Goal: Task Accomplishment & Management: Complete application form

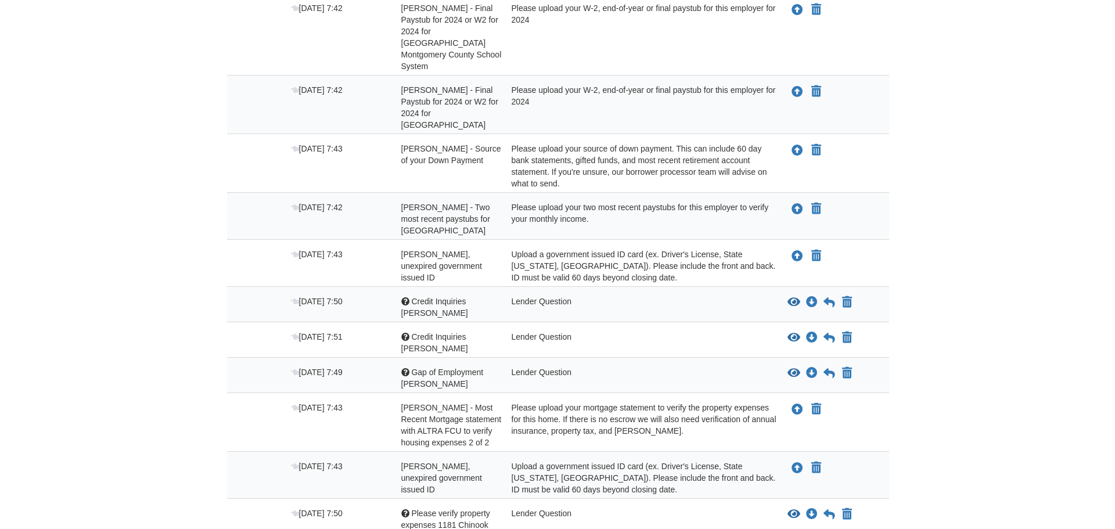
scroll to position [401, 0]
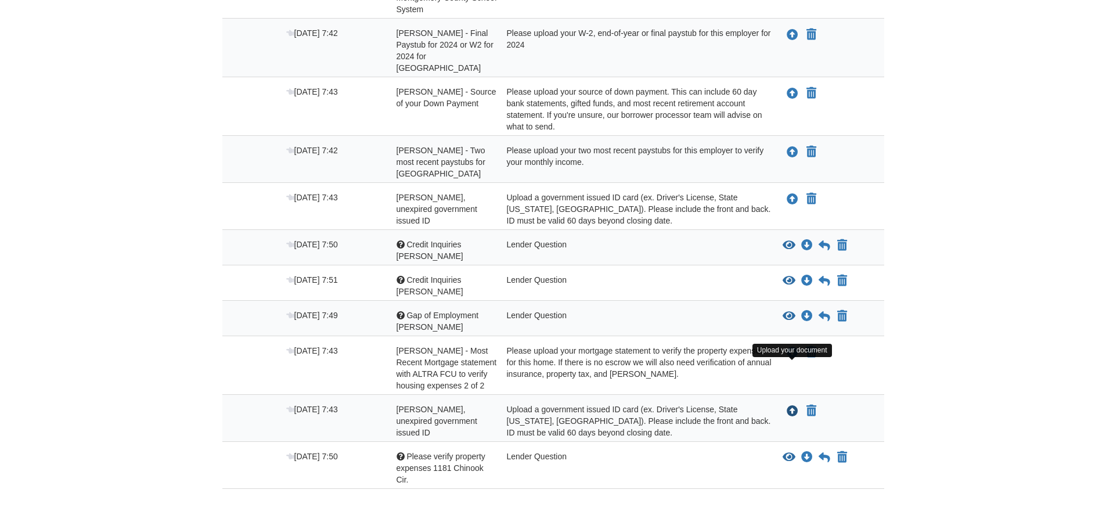
click at [788, 406] on icon "Upload Michael Dominy - Valid, unexpired government issued ID" at bounding box center [793, 412] width 12 height 12
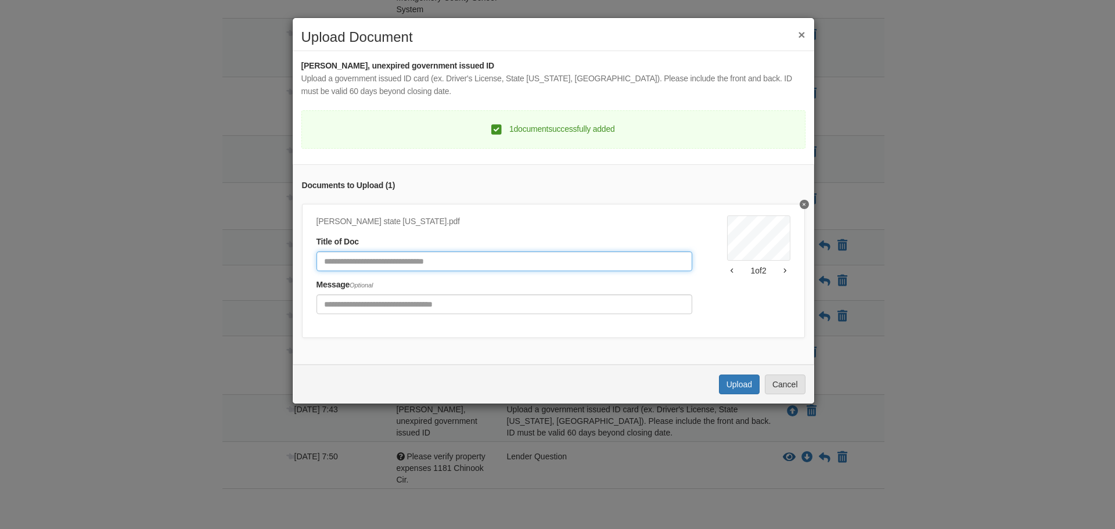
click at [430, 258] on input "Document Title" at bounding box center [504, 261] width 376 height 20
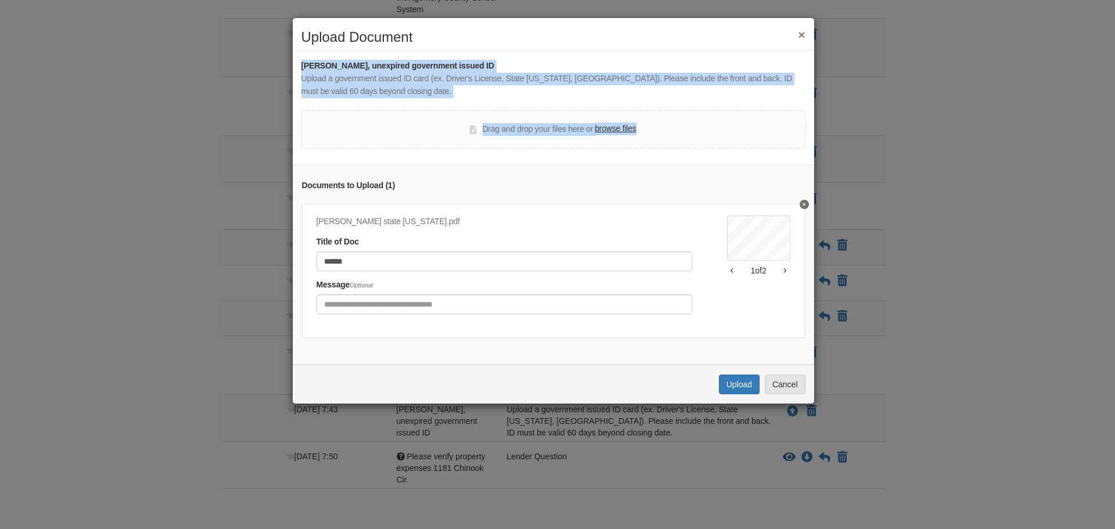
drag, startPoint x: 440, startPoint y: 34, endPoint x: 770, endPoint y: 101, distance: 337.1
click at [811, 117] on div "× Upload Document Michael Dominy - Valid, unexpired government issued ID Upload…" at bounding box center [553, 210] width 522 height 387
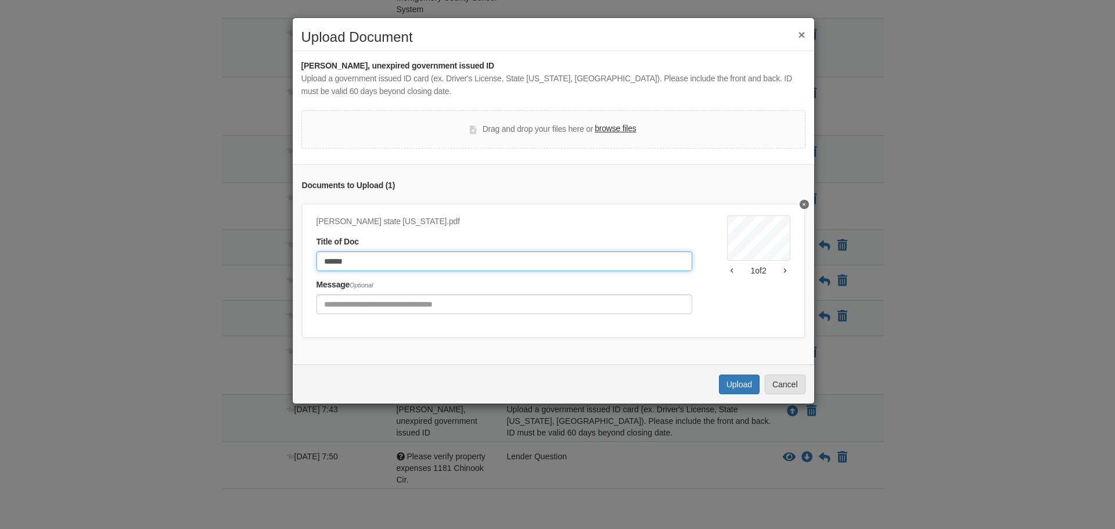
click at [380, 261] on input "******" at bounding box center [504, 261] width 376 height 20
type input "**********"
click at [737, 394] on button "Upload" at bounding box center [739, 384] width 41 height 20
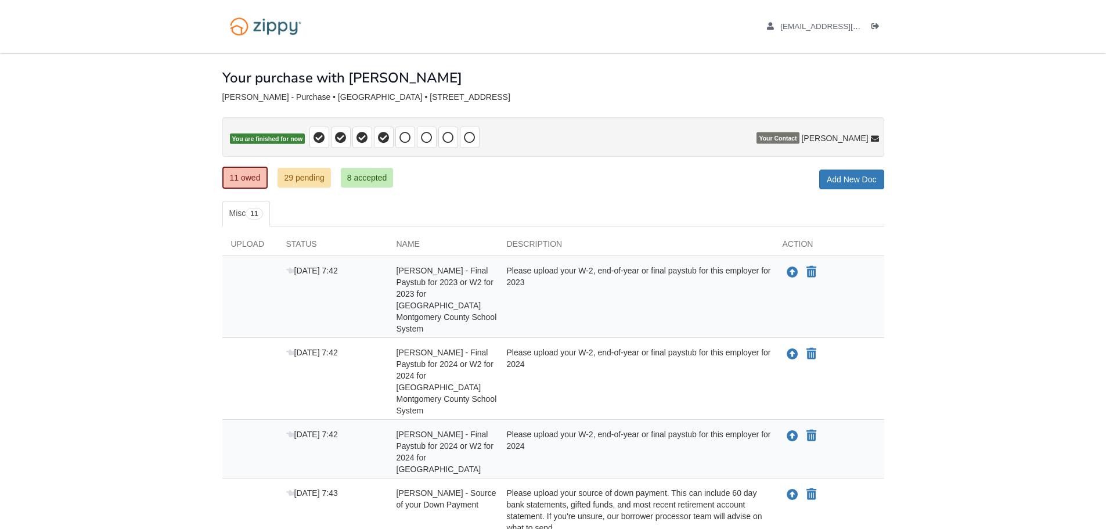
scroll to position [354, 0]
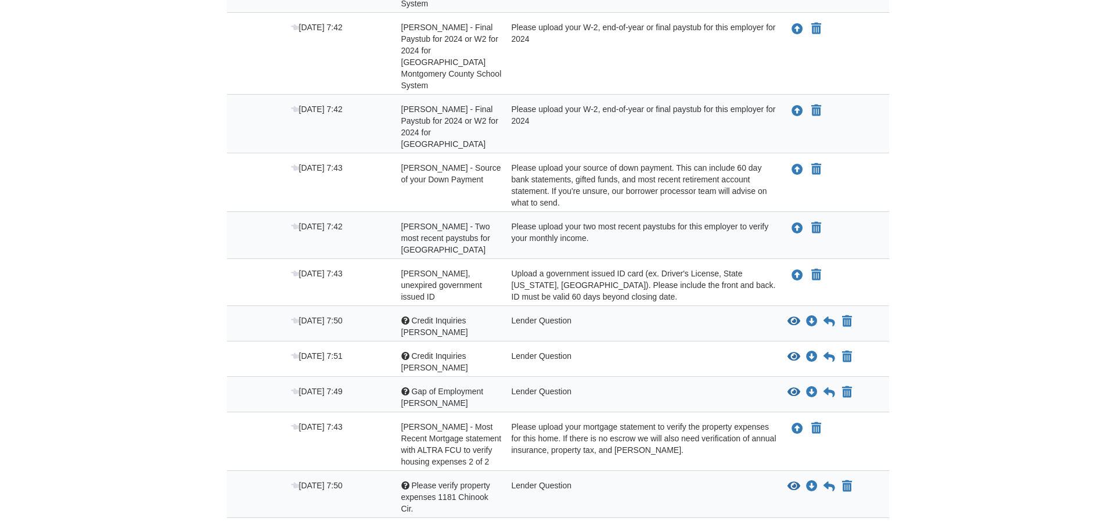
scroll to position [348, 0]
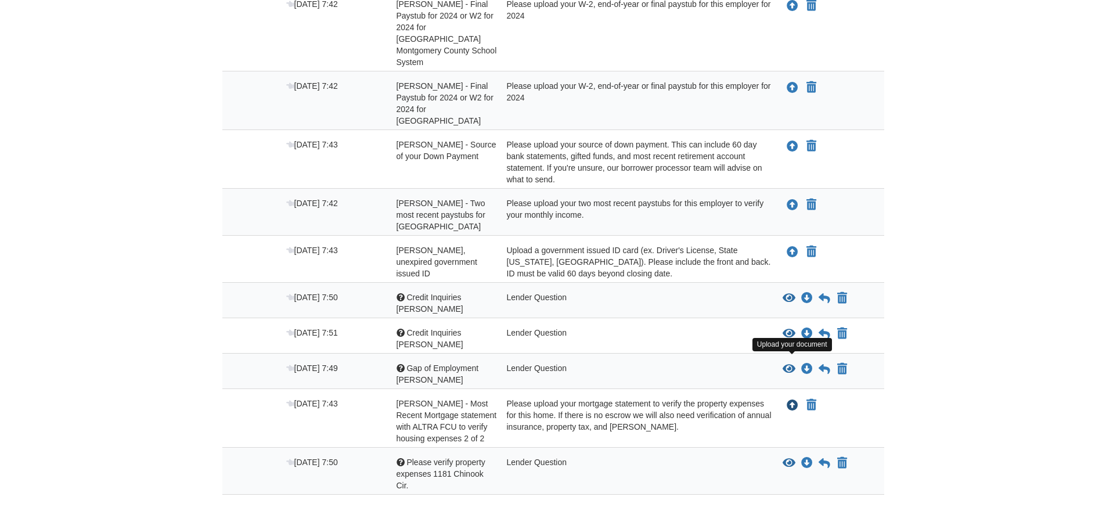
click at [789, 400] on icon "Upload Michael Dominy - Most Recent Mortgage statement with ALTRA FCU to verify…" at bounding box center [793, 406] width 12 height 12
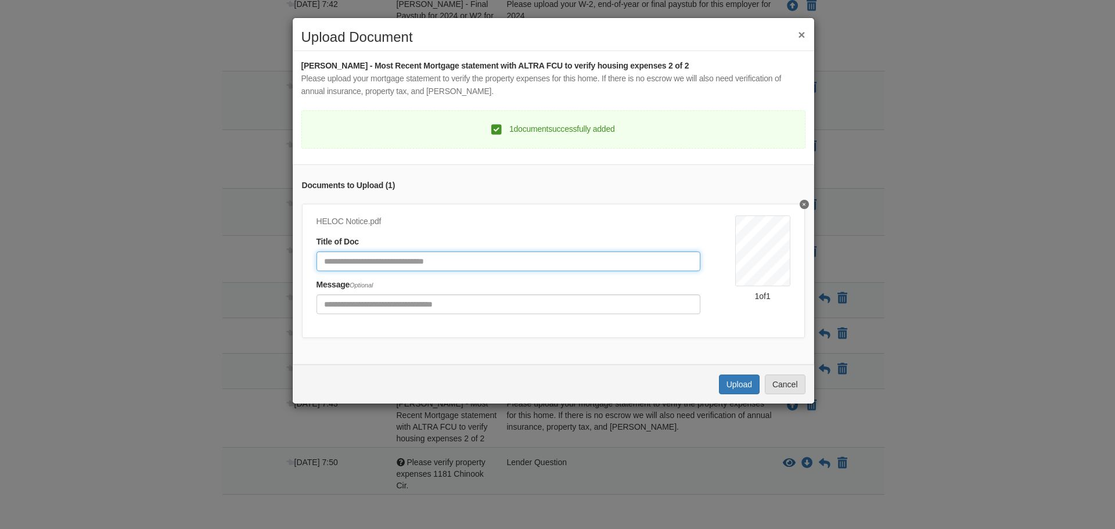
click at [506, 263] on input "Document Title" at bounding box center [508, 261] width 384 height 20
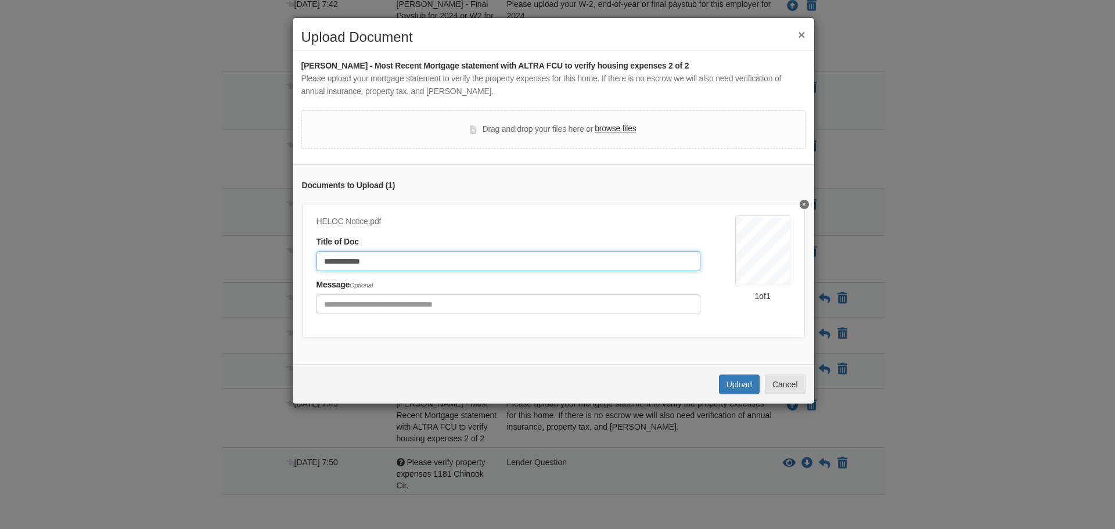
type input "**********"
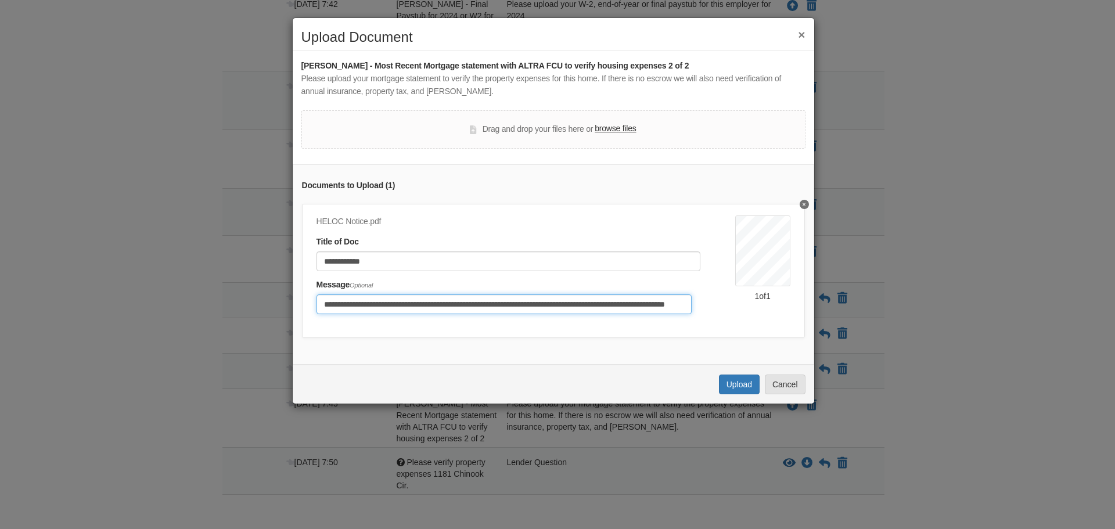
scroll to position [0, 71]
type input "**********"
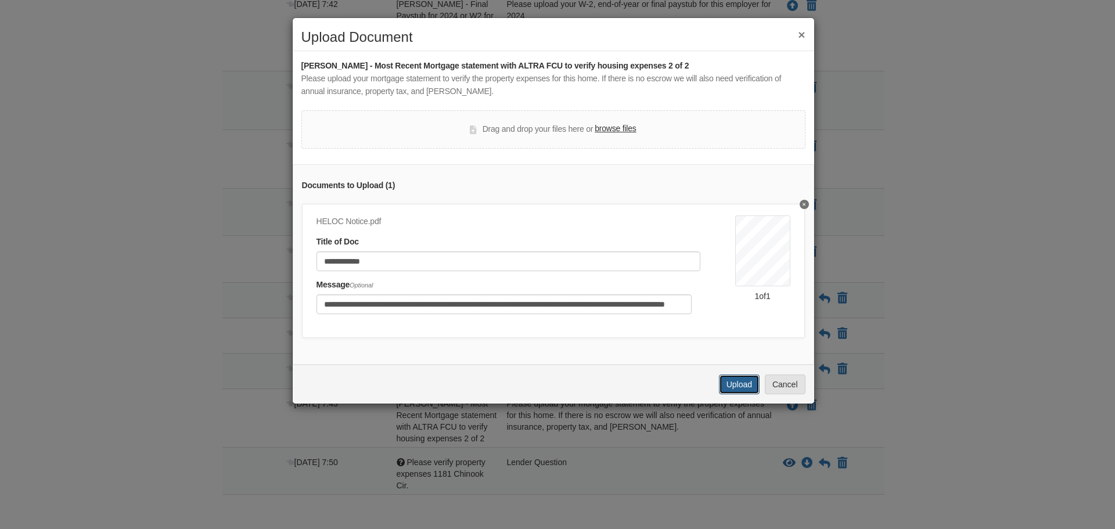
click at [735, 388] on button "Upload" at bounding box center [739, 384] width 41 height 20
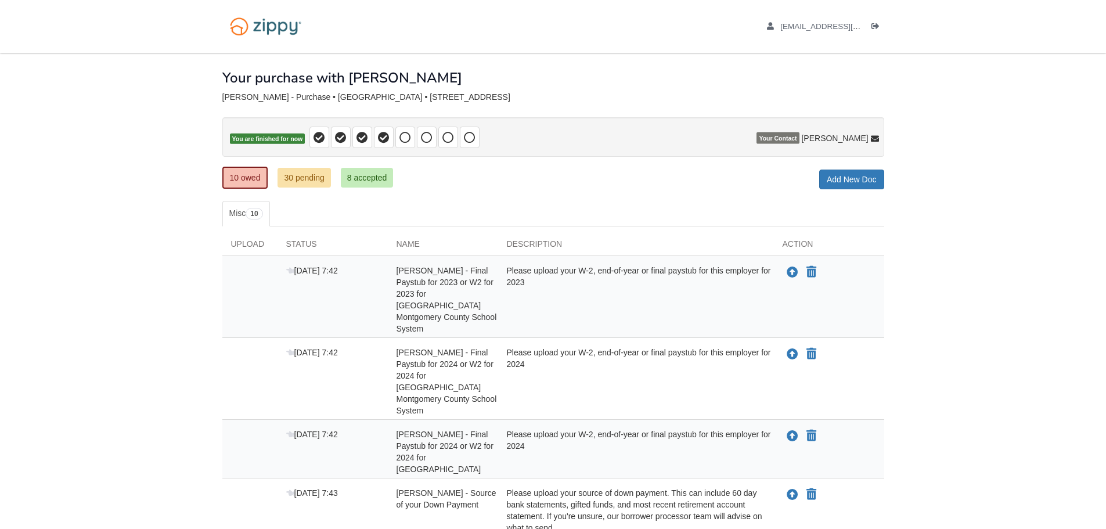
scroll to position [295, 0]
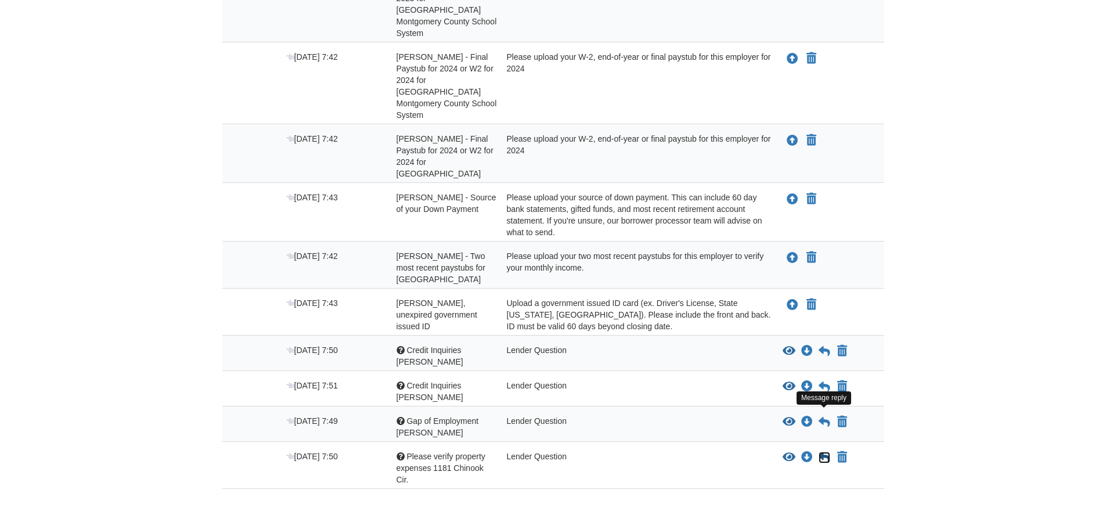
click at [825, 452] on icon at bounding box center [825, 458] width 12 height 12
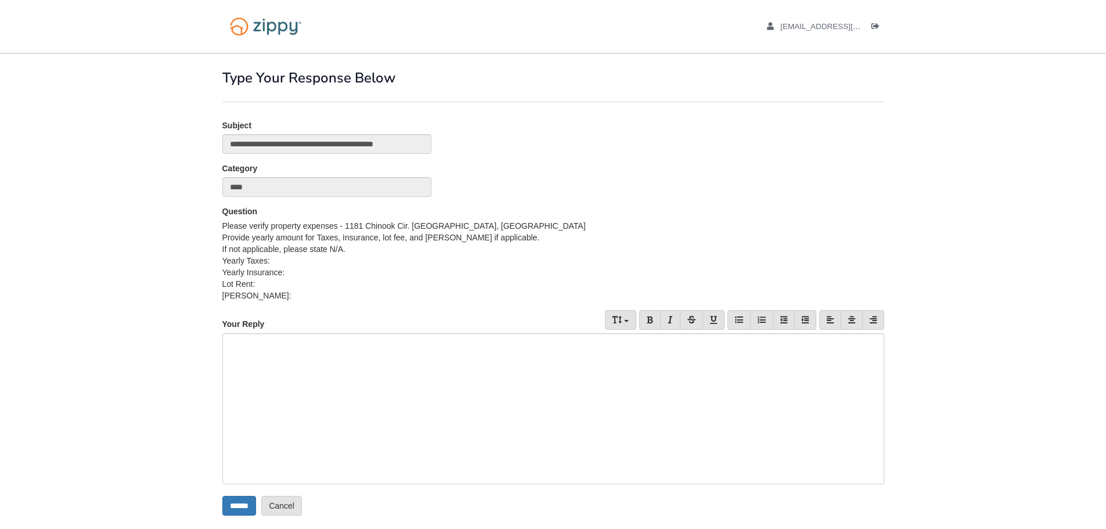
click at [451, 387] on div at bounding box center [553, 408] width 662 height 151
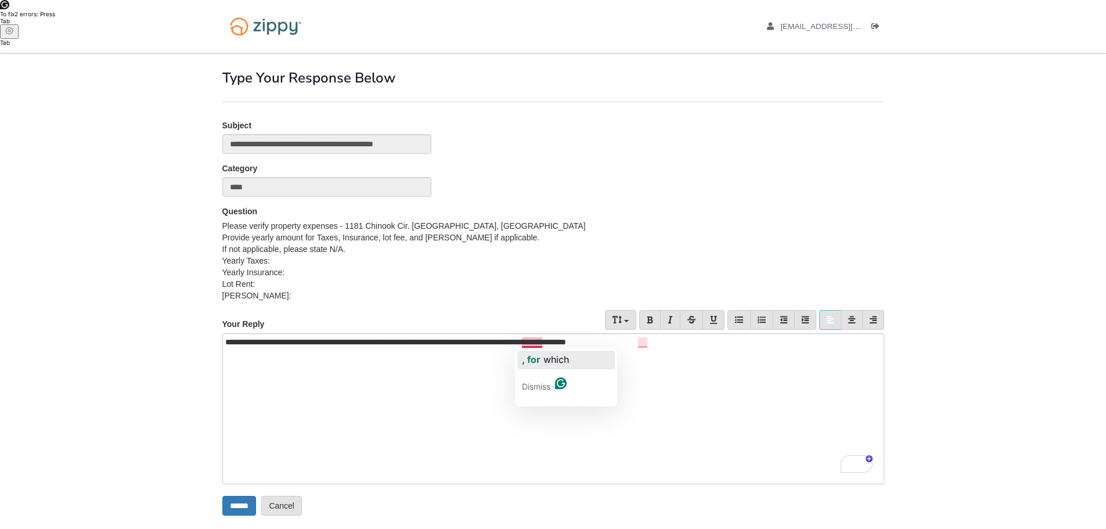
click at [534, 358] on span ", for" at bounding box center [531, 360] width 19 height 12
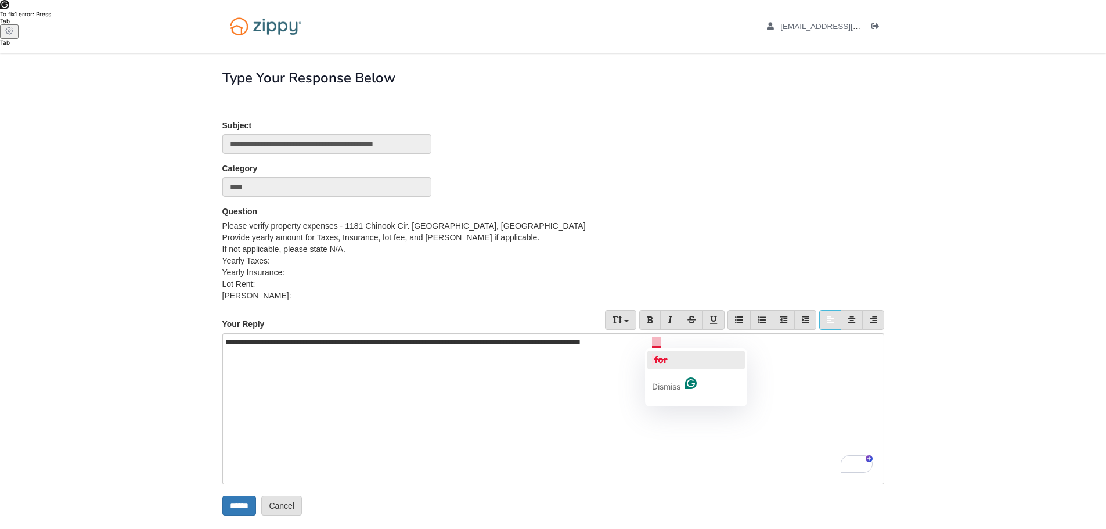
click at [658, 358] on span "for" at bounding box center [660, 360] width 13 height 12
click at [242, 508] on input "******" at bounding box center [239, 506] width 34 height 20
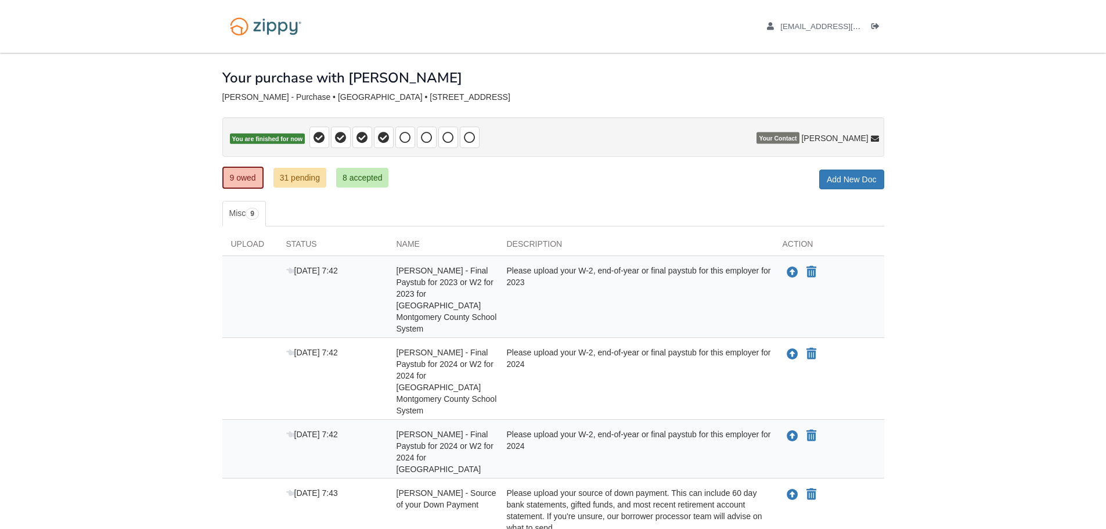
scroll to position [232, 0]
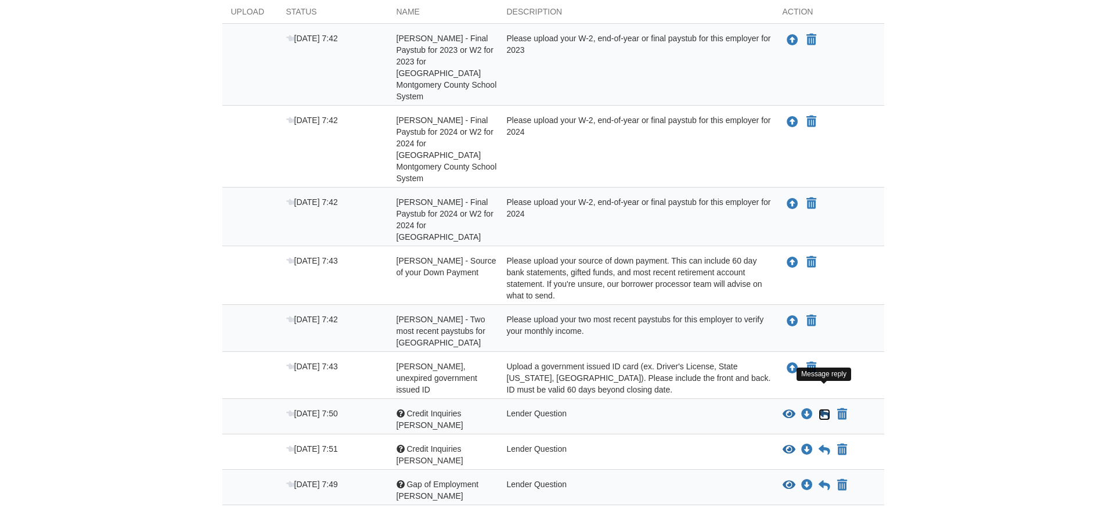
click at [824, 409] on icon at bounding box center [825, 415] width 12 height 12
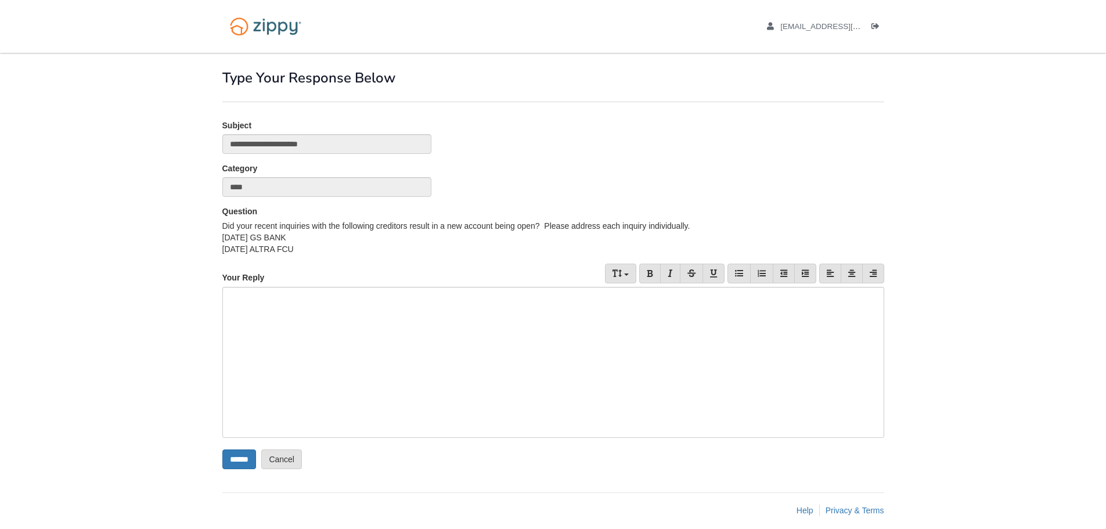
click at [574, 348] on div at bounding box center [553, 362] width 662 height 151
click at [230, 309] on div "To enrich screen reader interactions, please activate Accessibility in Grammarl…" at bounding box center [553, 307] width 656 height 12
